Goal: Information Seeking & Learning: Learn about a topic

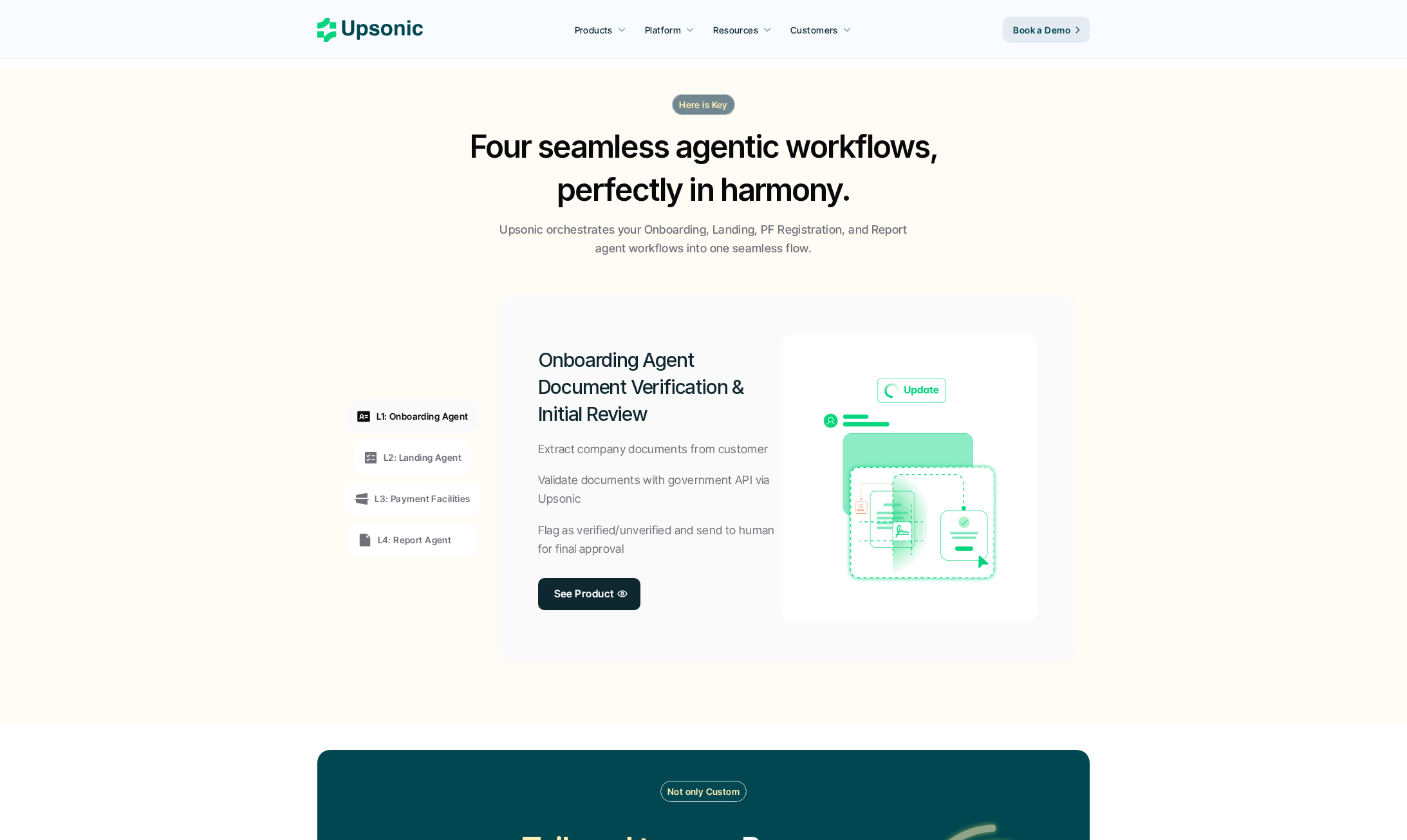
scroll to position [818, 0]
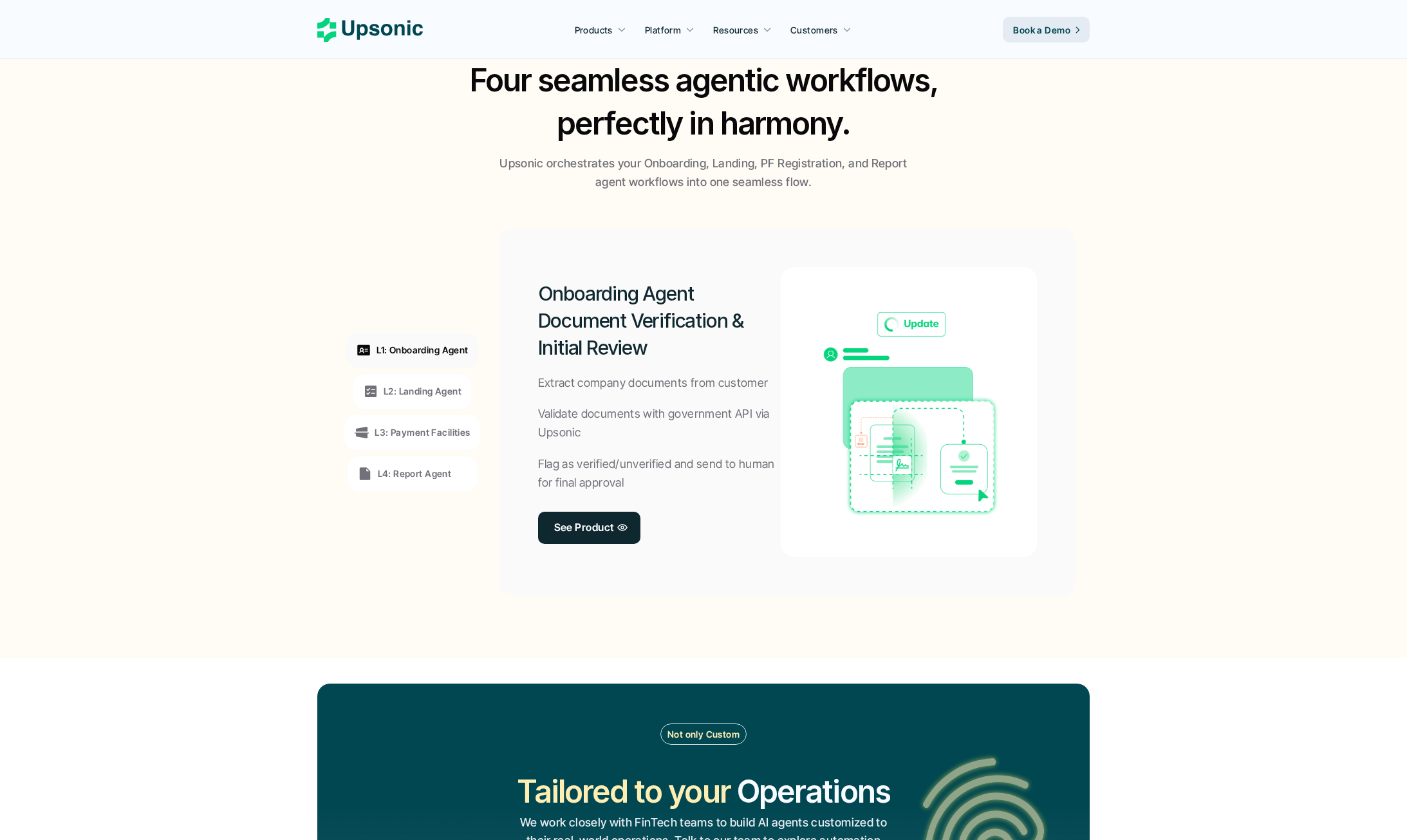
click at [452, 398] on div "L2: Landing Agent" at bounding box center [412, 391] width 99 height 15
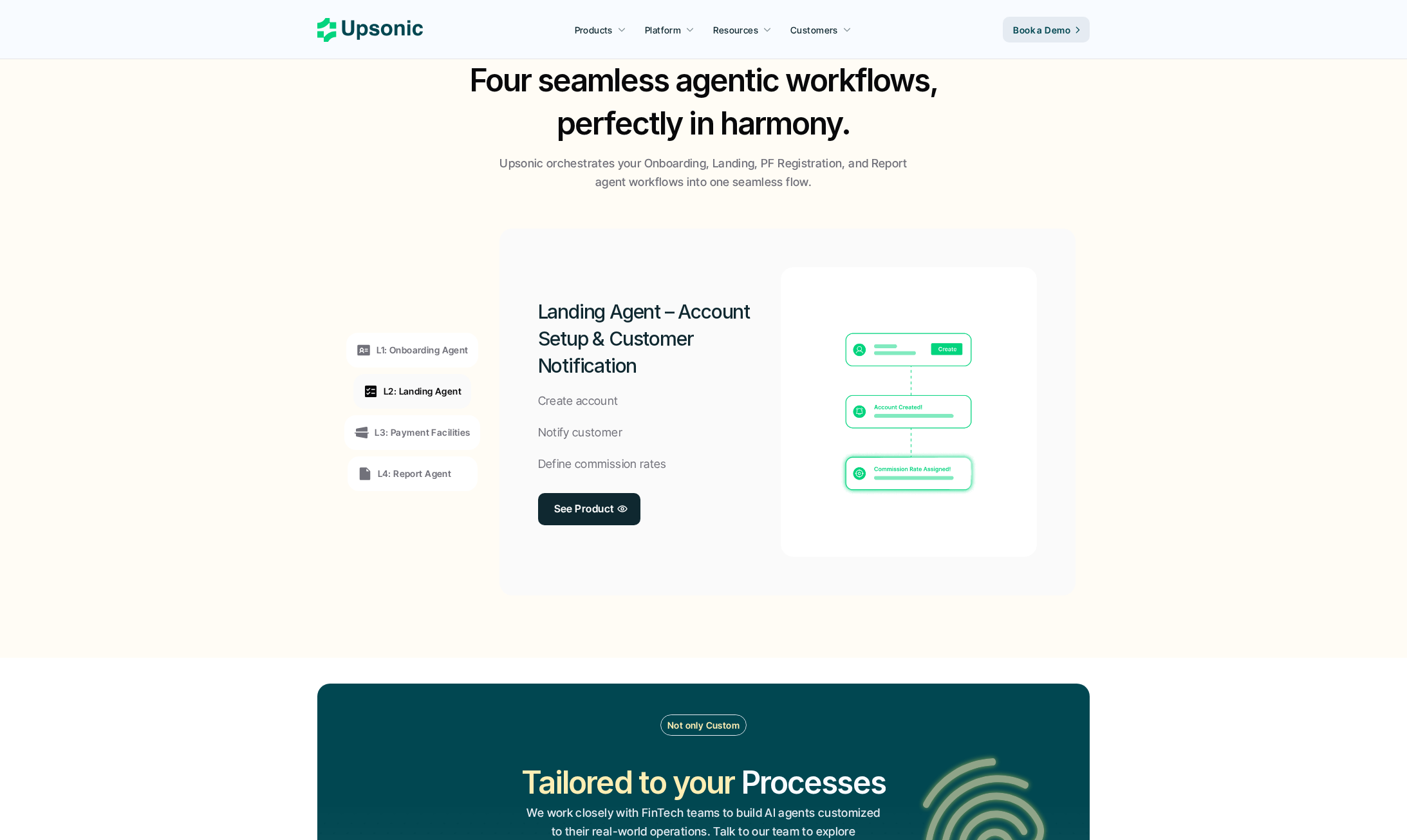
click at [434, 433] on p "L3: Payment Facilities" at bounding box center [422, 432] width 95 height 14
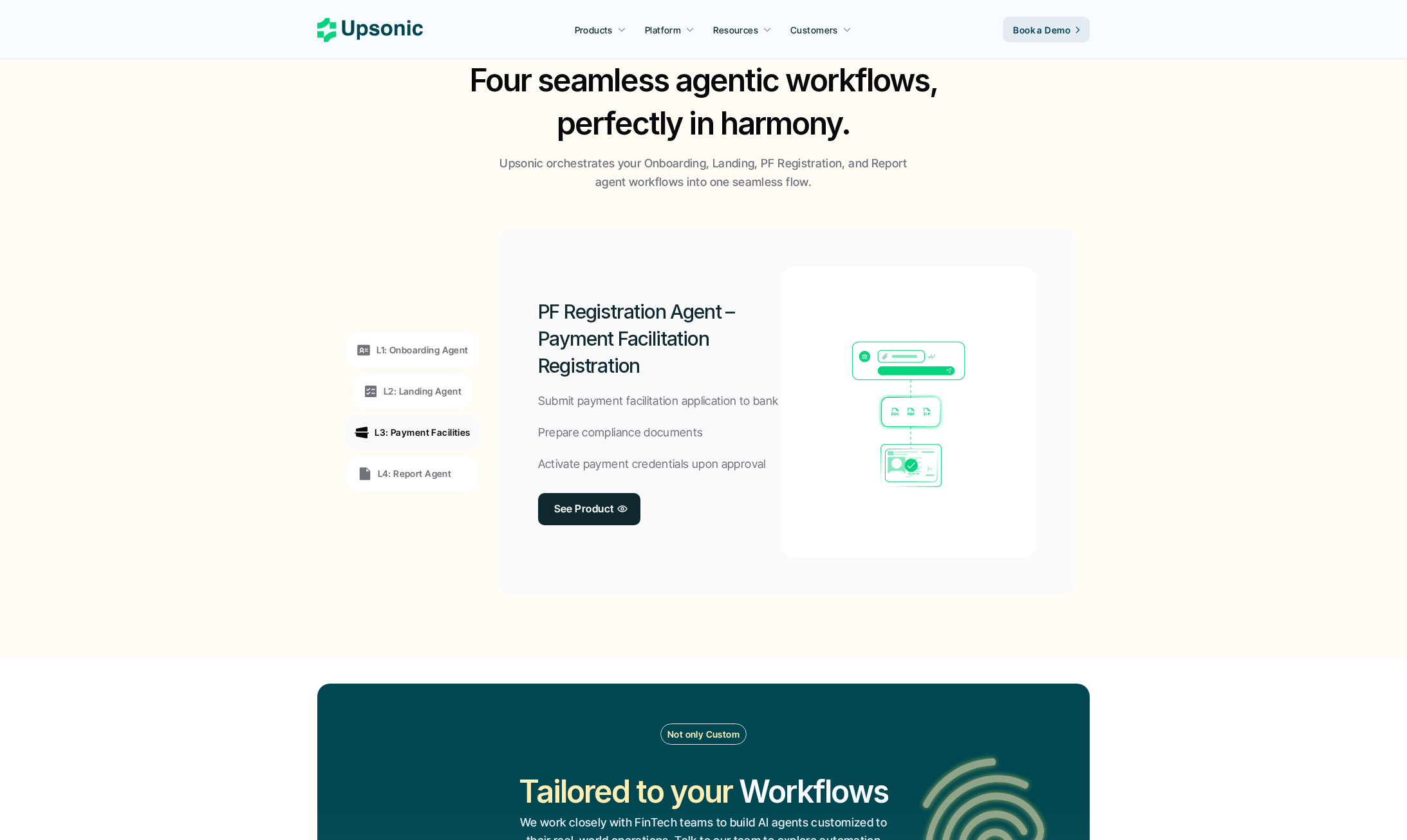
click at [419, 466] on p "L4: Report Agent" at bounding box center [415, 473] width 74 height 14
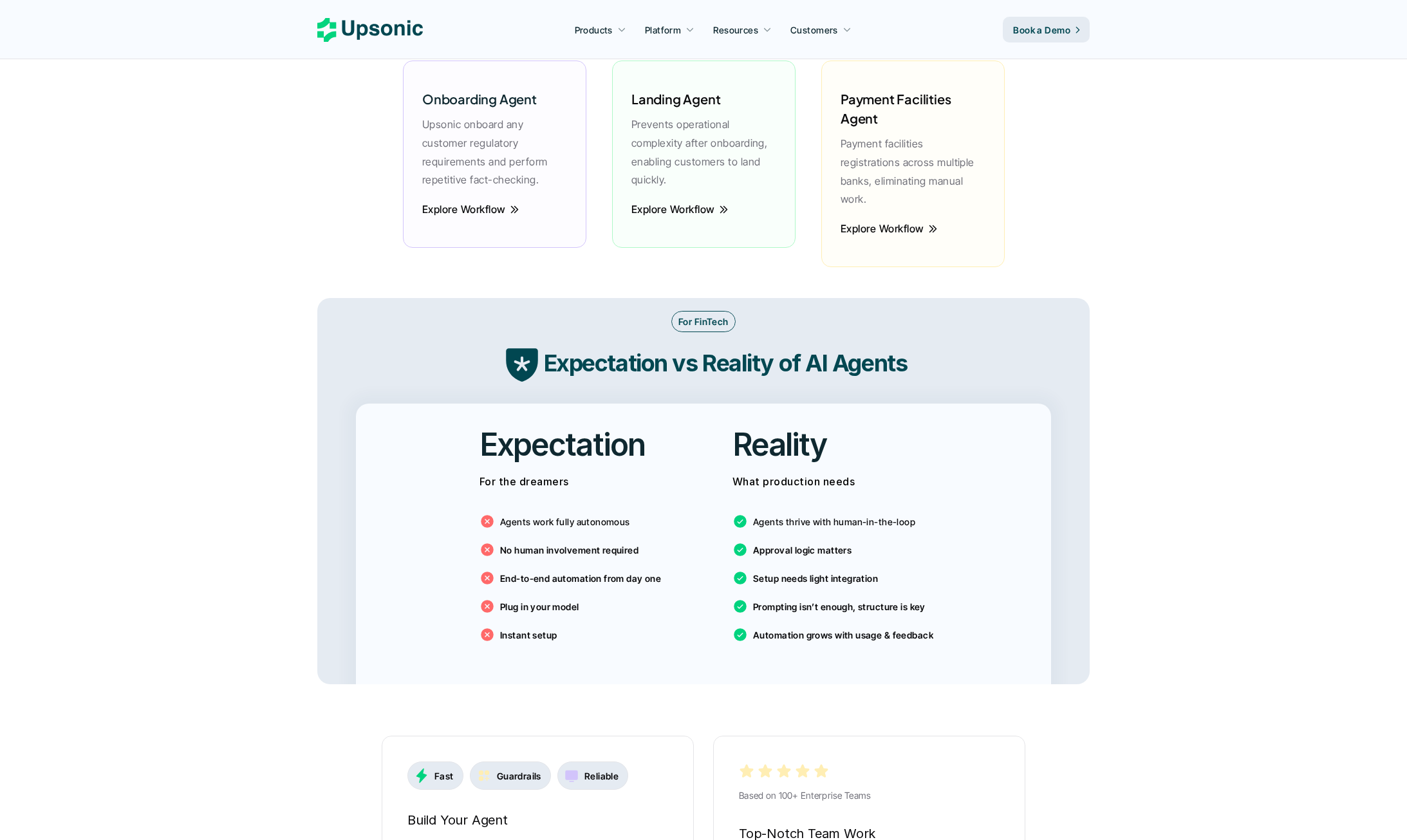
scroll to position [2065, 0]
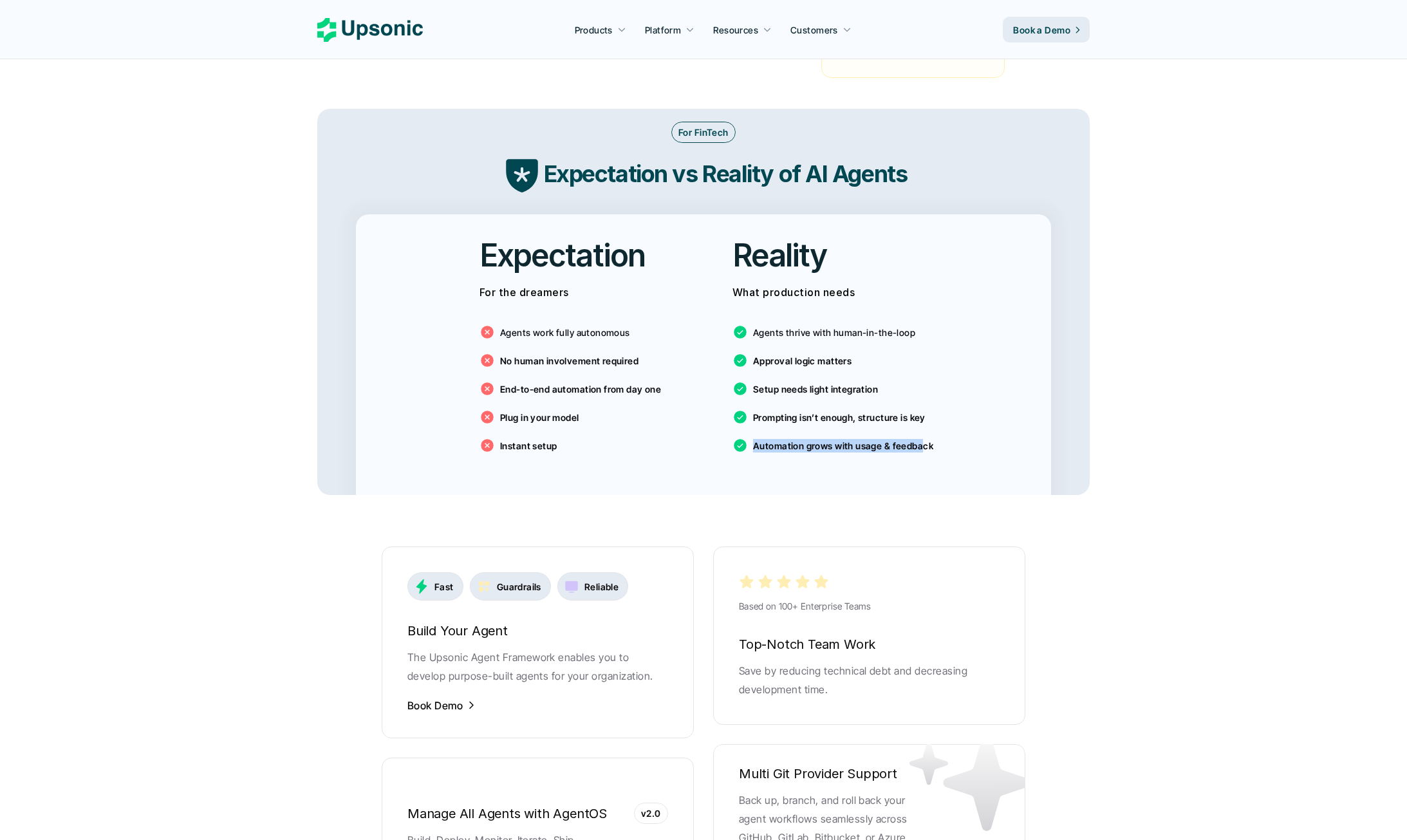
drag, startPoint x: 762, startPoint y: 418, endPoint x: 921, endPoint y: 422, distance: 159.1
click at [920, 438] on div "Automation grows with usage & feedback" at bounding box center [833, 445] width 201 height 15
drag, startPoint x: 955, startPoint y: 432, endPoint x: 717, endPoint y: 415, distance: 238.6
click at [717, 415] on div "Expectation For the dreamers Agents work fully autonomous No human involvement …" at bounding box center [703, 355] width 695 height 281
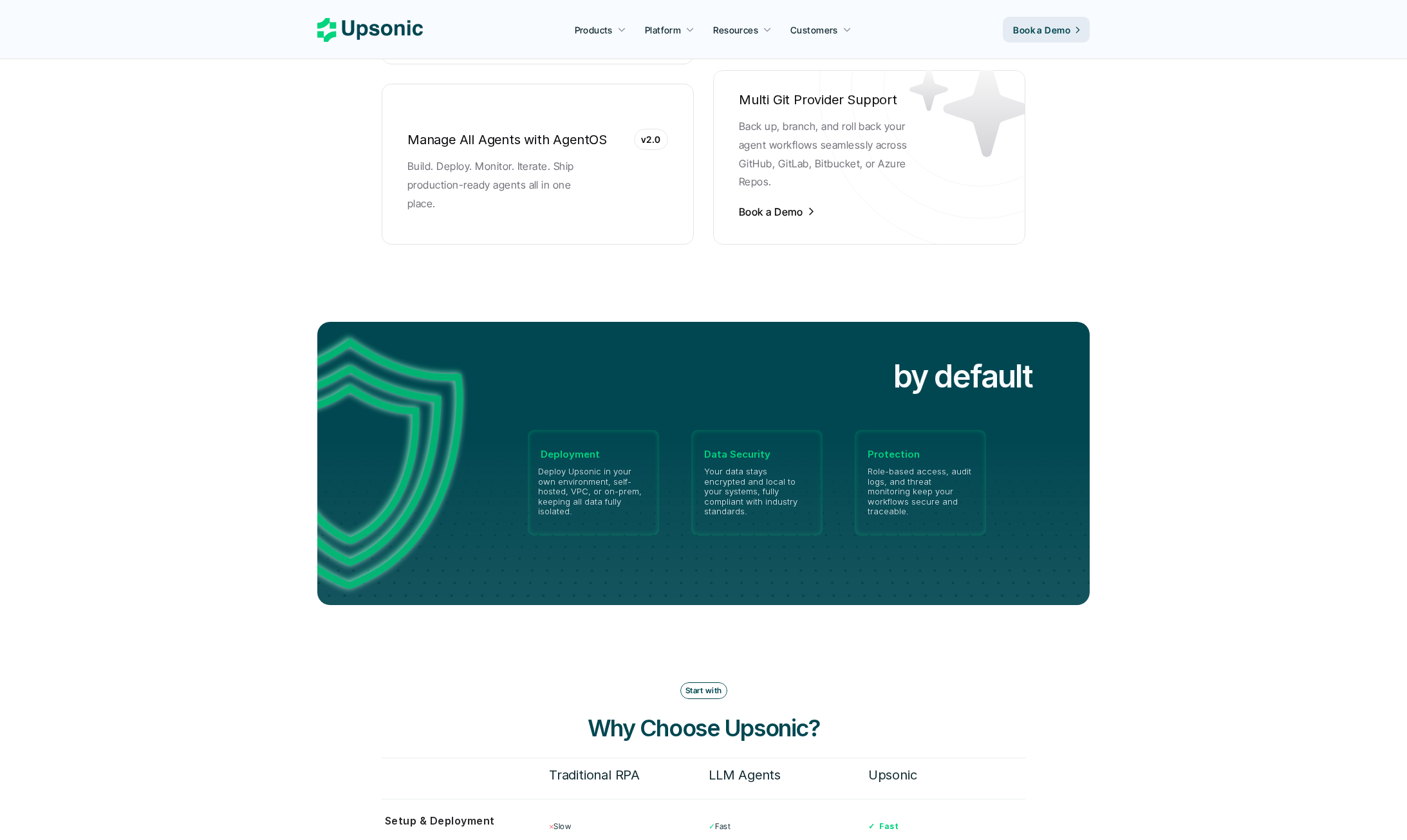
scroll to position [3318, 0]
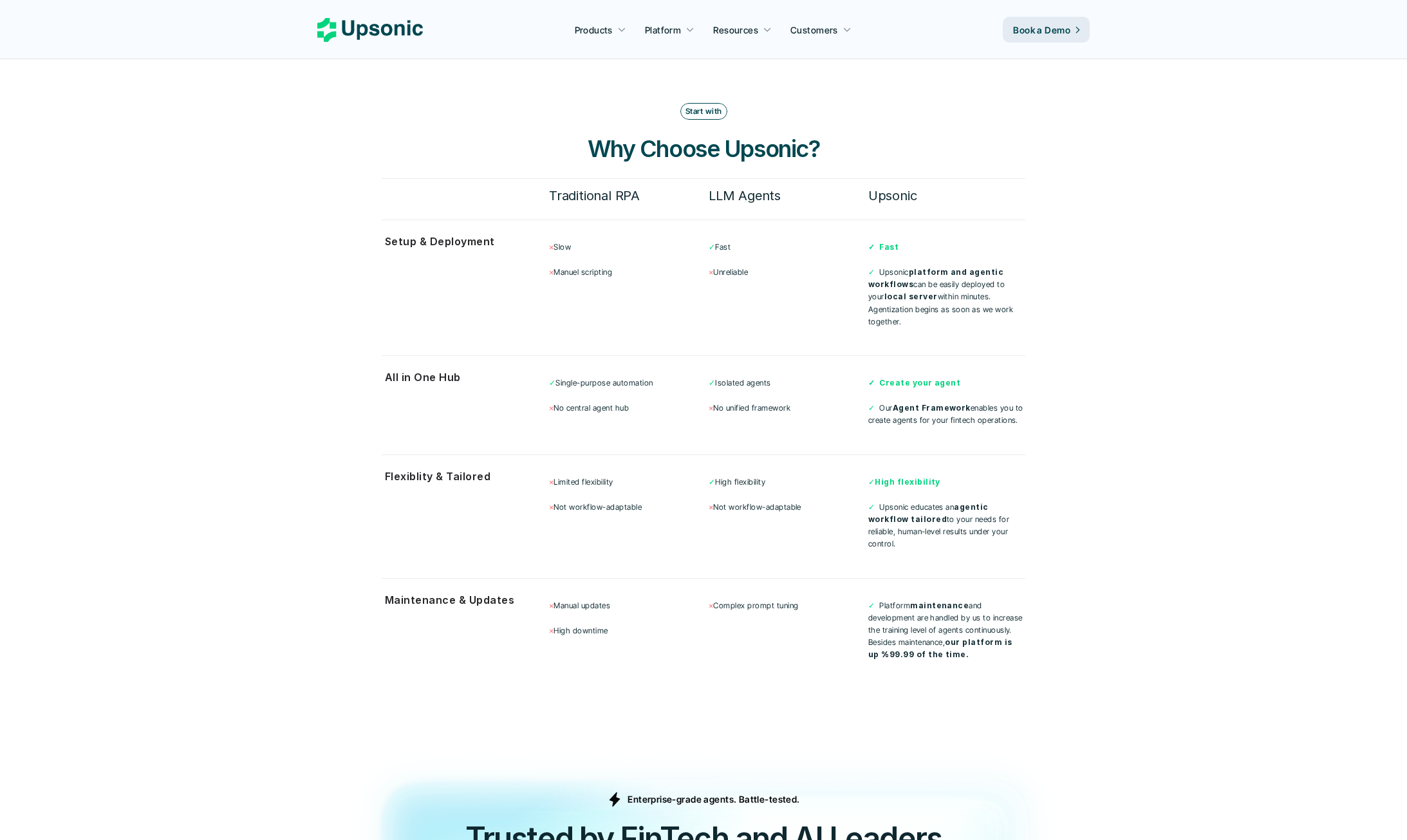
drag, startPoint x: 538, startPoint y: 316, endPoint x: 1000, endPoint y: 646, distance: 567.8
click at [955, 606] on div "Start with Why Choose Upsonic? Traditional RPA LLM Agents Upsonic Setup & Deplo…" at bounding box center [703, 389] width 643 height 573
click at [1000, 646] on section "Start with Why Choose Upsonic? Traditional RPA LLM Agents Upsonic Setup & Deplo…" at bounding box center [703, 390] width 772 height 676
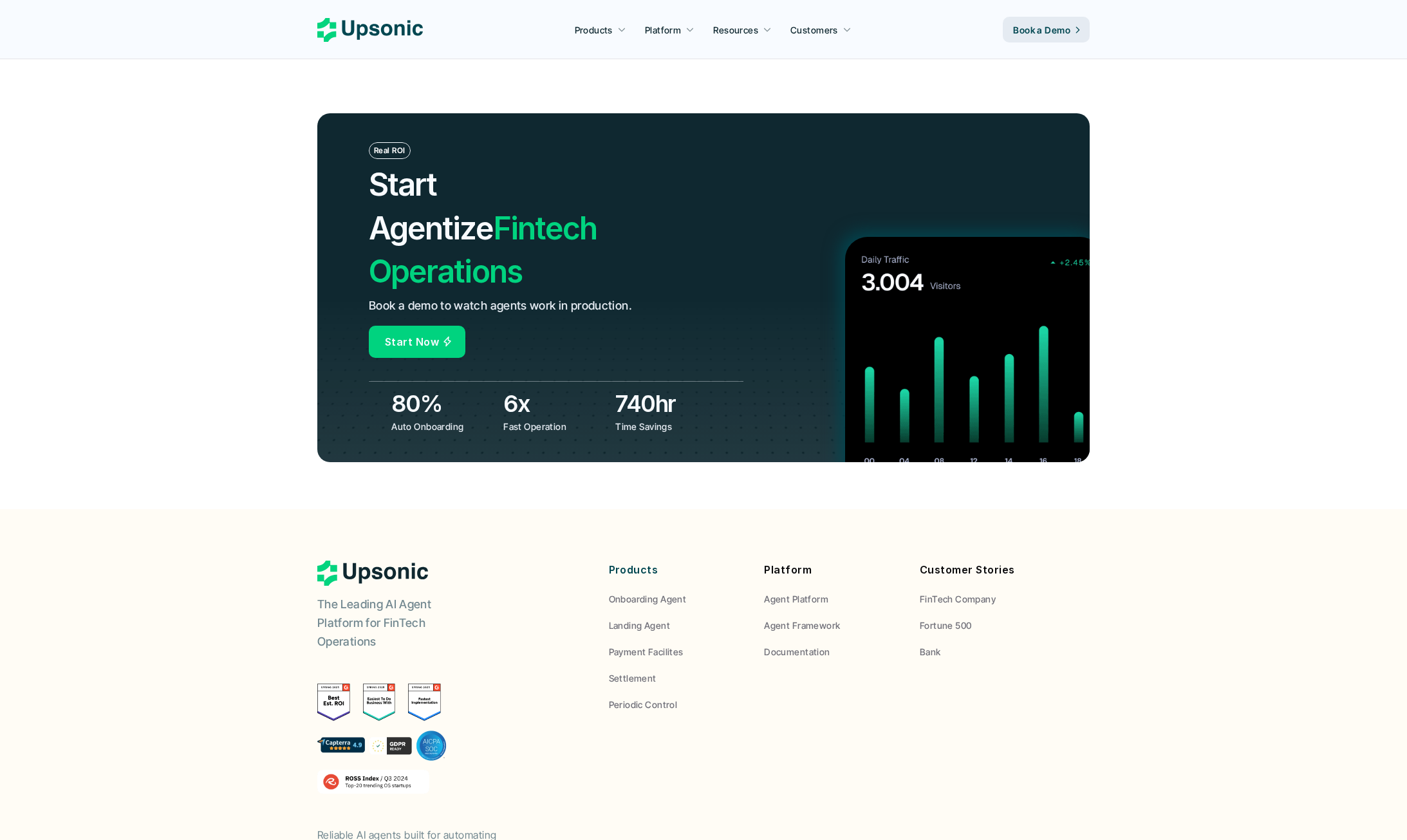
scroll to position [4521, 0]
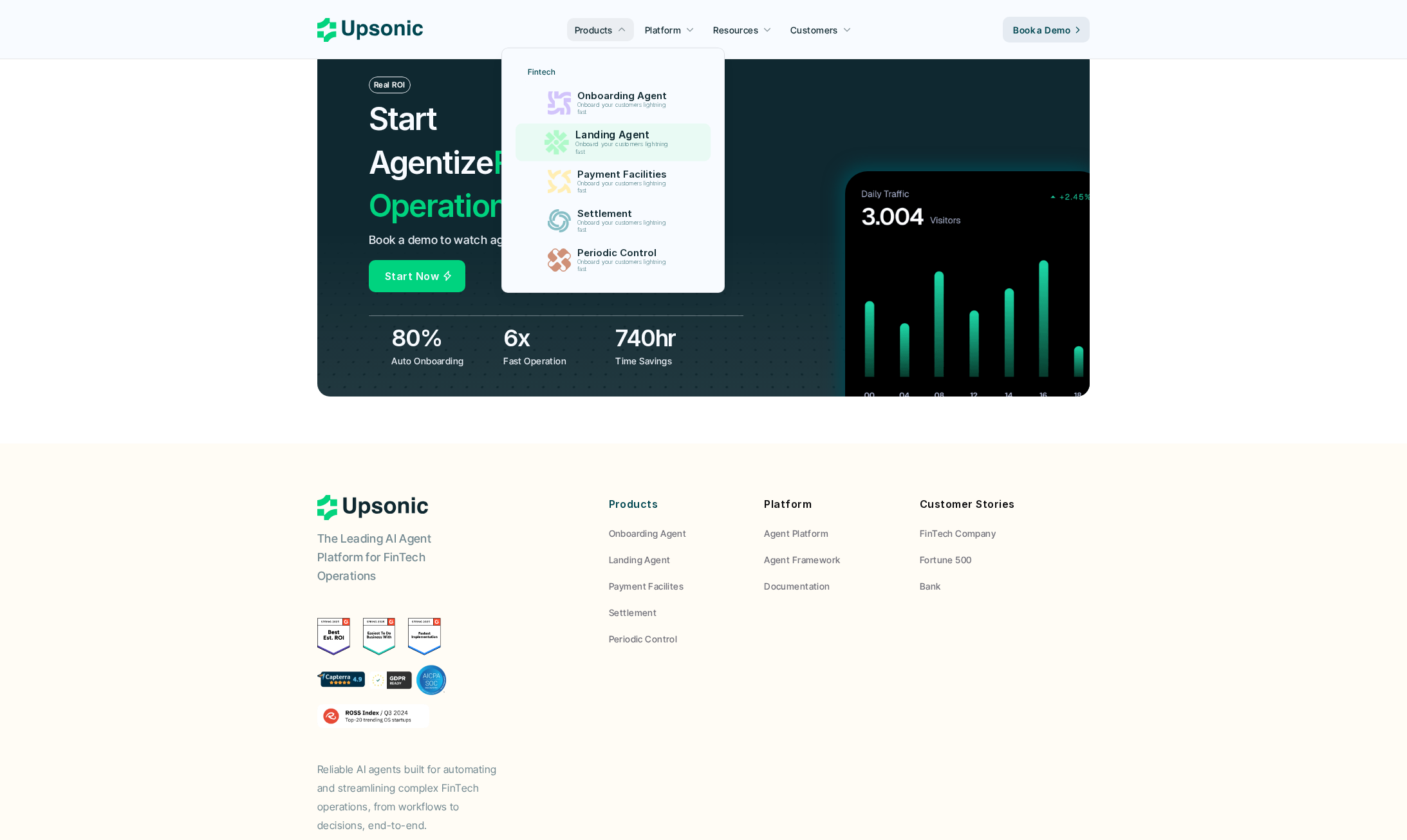
click at [626, 144] on p "Onboard your customers lightning fast" at bounding box center [624, 148] width 99 height 15
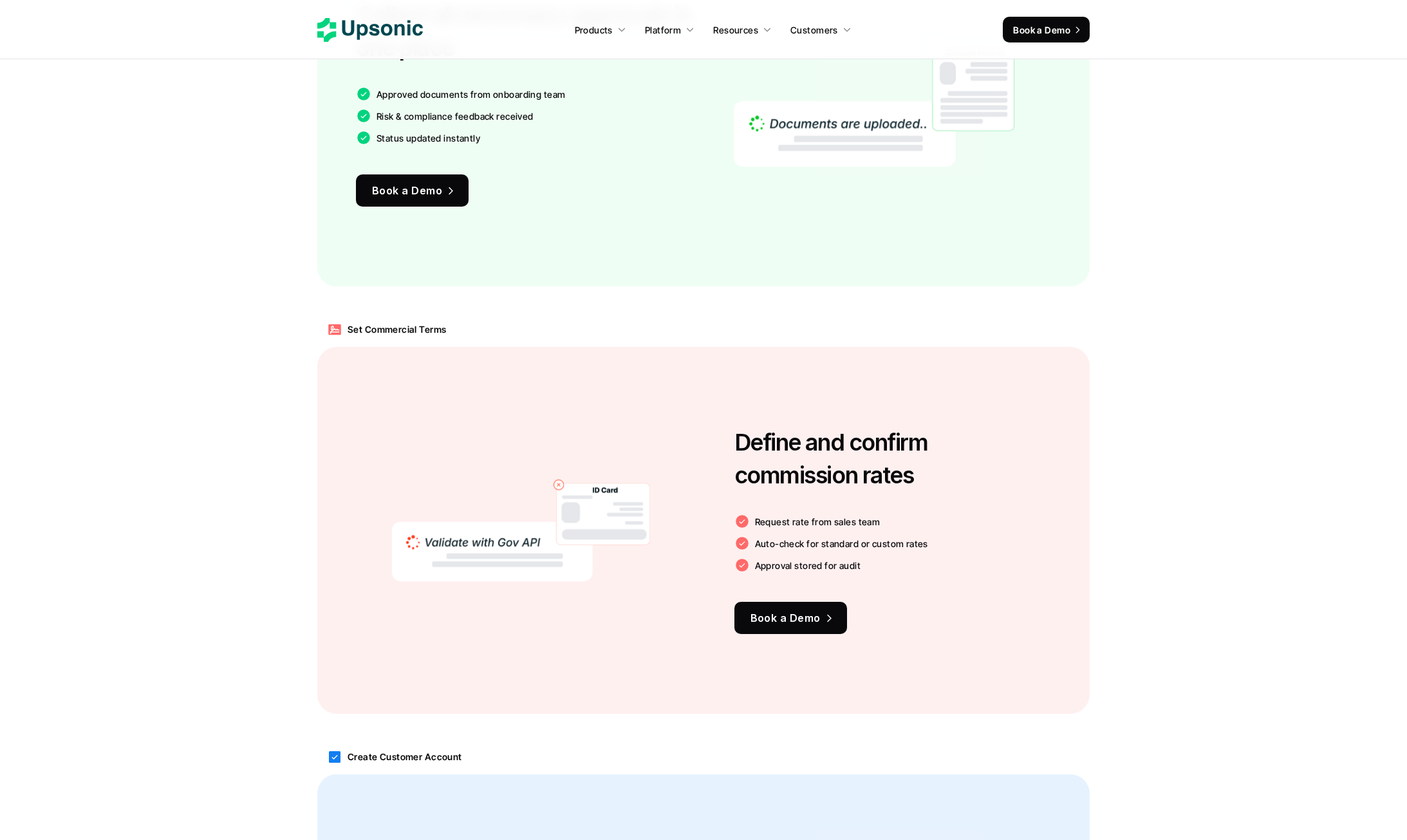
scroll to position [1937, 0]
